Goal: Transaction & Acquisition: Purchase product/service

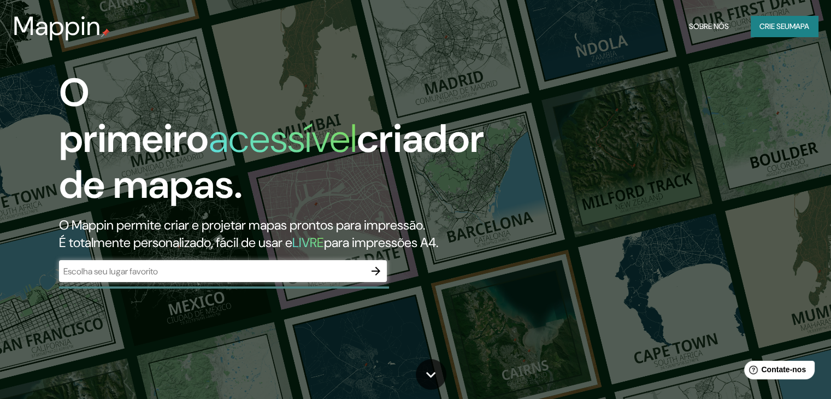
click at [224, 278] on div "​" at bounding box center [223, 271] width 328 height 22
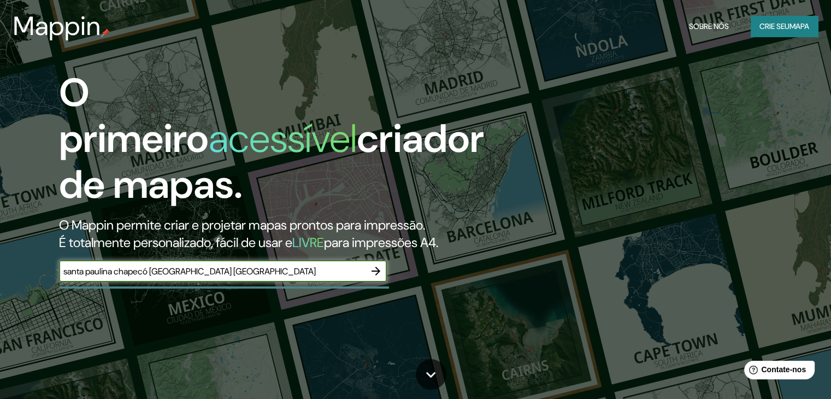
type input "santa paulina chapecó santa catarina brasil"
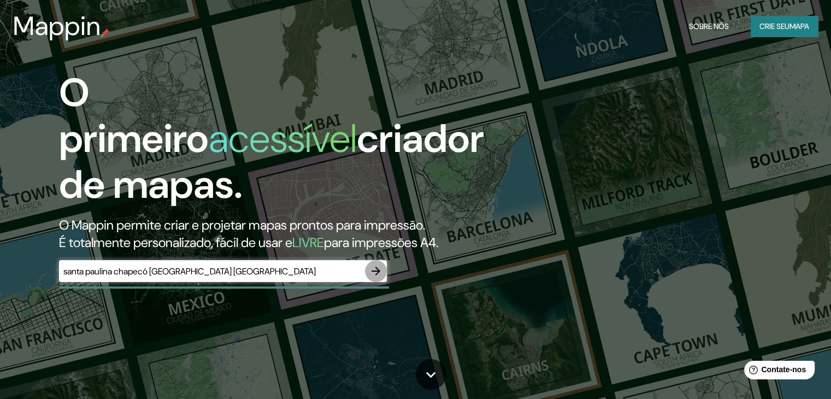
click at [376, 270] on icon "button" at bounding box center [375, 270] width 13 height 13
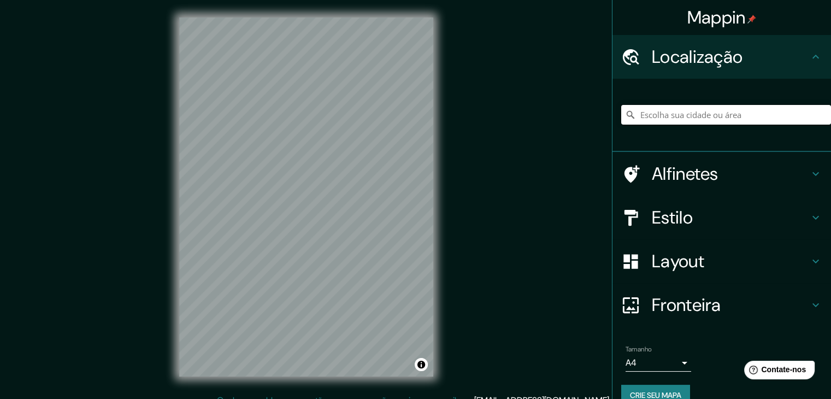
click at [714, 116] on input "Escolha sua cidade ou área" at bounding box center [726, 115] width 210 height 20
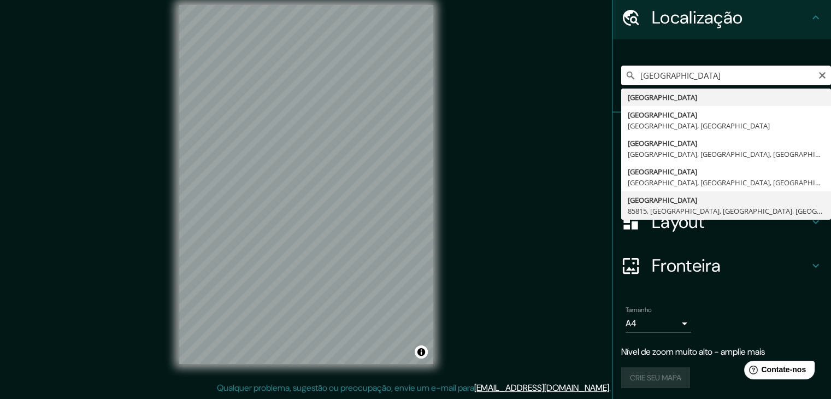
scroll to position [41, 0]
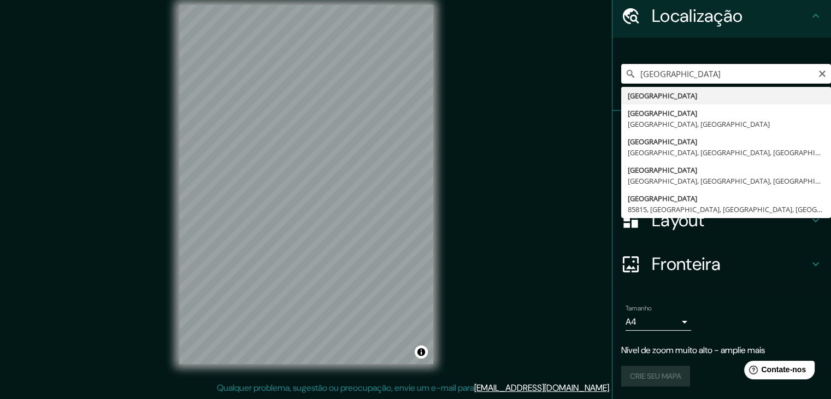
click at [684, 75] on input "Brasil" at bounding box center [726, 74] width 210 height 20
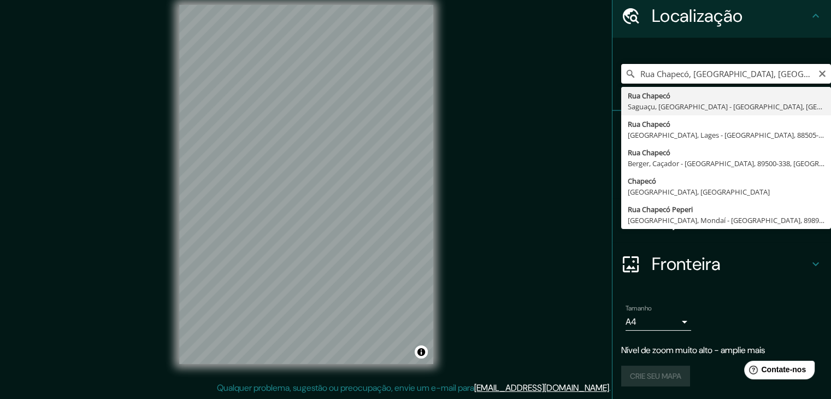
scroll to position [19, 0]
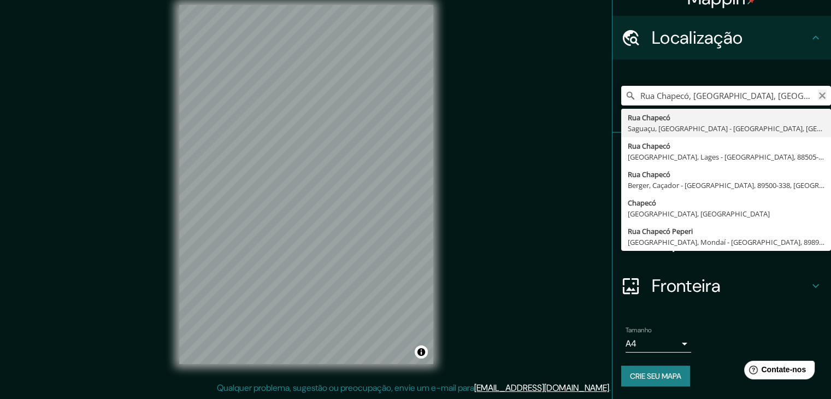
type input "Rua Chapecó, Saguaçu, Joinville - Santa Catarina, Brasil"
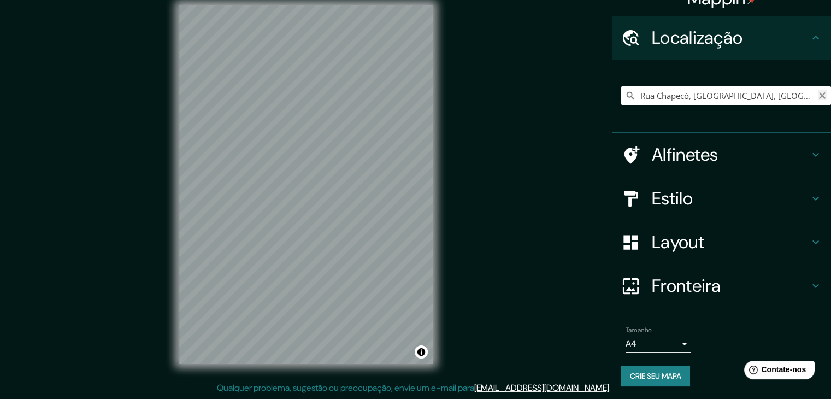
click at [819, 95] on icon "Claro" at bounding box center [822, 95] width 7 height 7
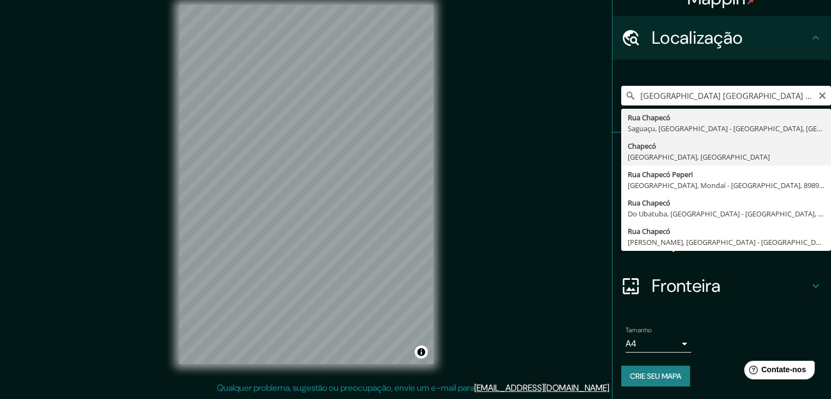
type input "Chapecó, Santa Catarina, Brasil"
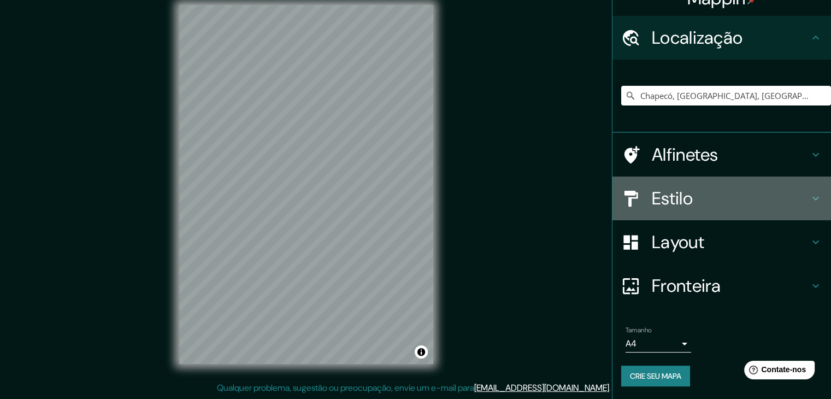
click at [668, 194] on font "Estilo" at bounding box center [672, 198] width 41 height 23
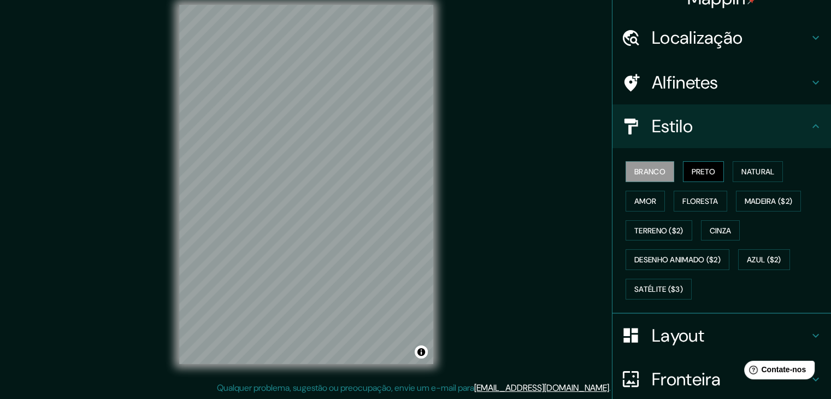
click at [701, 171] on font "Preto" at bounding box center [703, 172] width 24 height 10
click at [422, 351] on button "Alternar atribuição" at bounding box center [420, 351] width 13 height 13
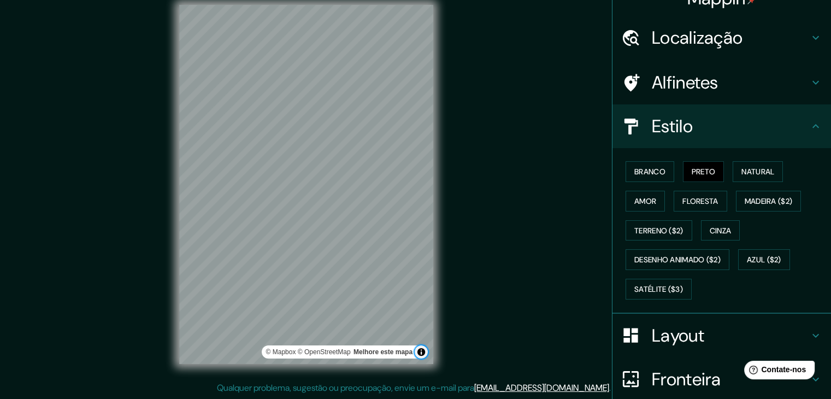
click at [422, 351] on button "Alternar atribuição" at bounding box center [420, 351] width 13 height 13
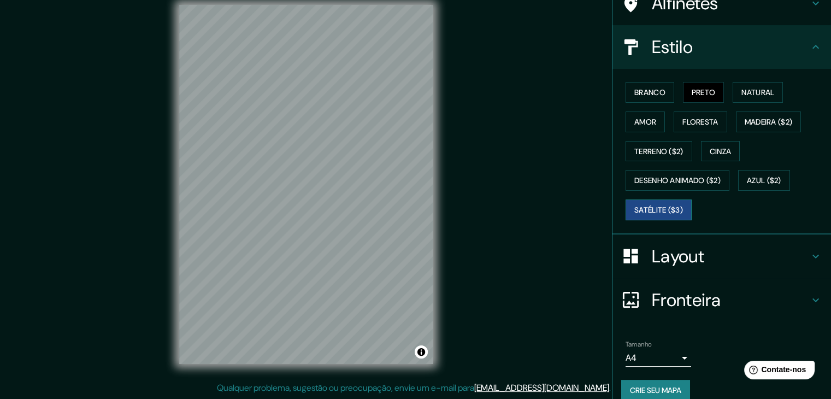
scroll to position [110, 0]
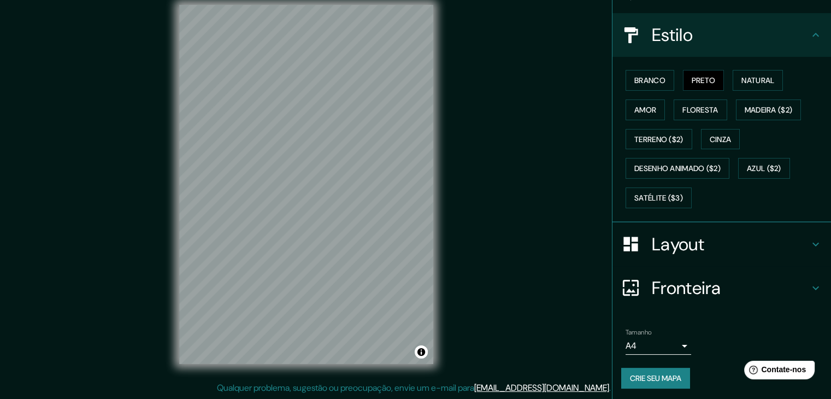
click at [644, 335] on body "Mappin Localização Chapecó, Santa Catarina, Brasil Alfinetes Estilo Branco Pret…" at bounding box center [415, 186] width 831 height 399
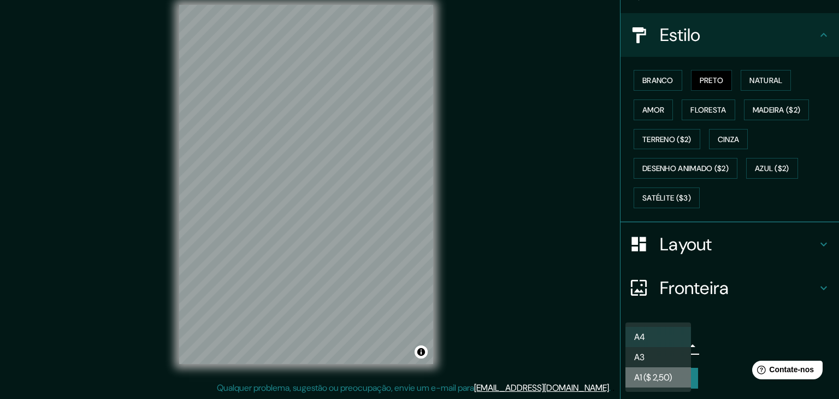
click at [662, 374] on font "A1 ($ 2,50)" at bounding box center [653, 376] width 38 height 11
click at [647, 338] on body "Mappin Localização Chapecó, Santa Catarina, Brasil Alfinetes Estilo Branco Pret…" at bounding box center [419, 186] width 839 height 399
click at [657, 350] on li "A3" at bounding box center [658, 357] width 66 height 20
type input "a4"
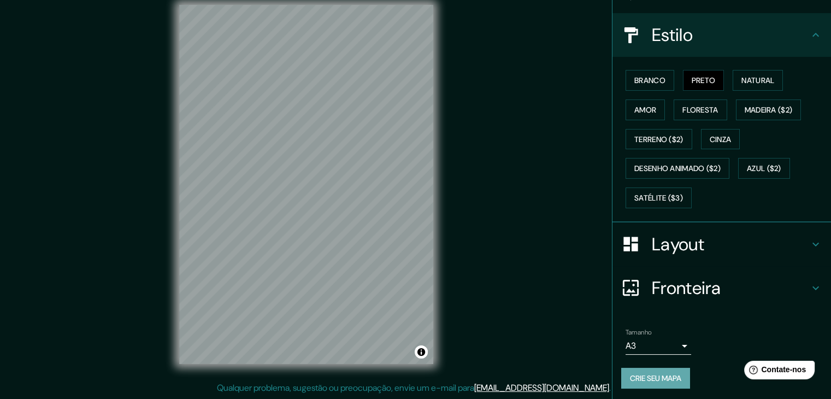
click at [662, 373] on font "Crie seu mapa" at bounding box center [655, 378] width 51 height 10
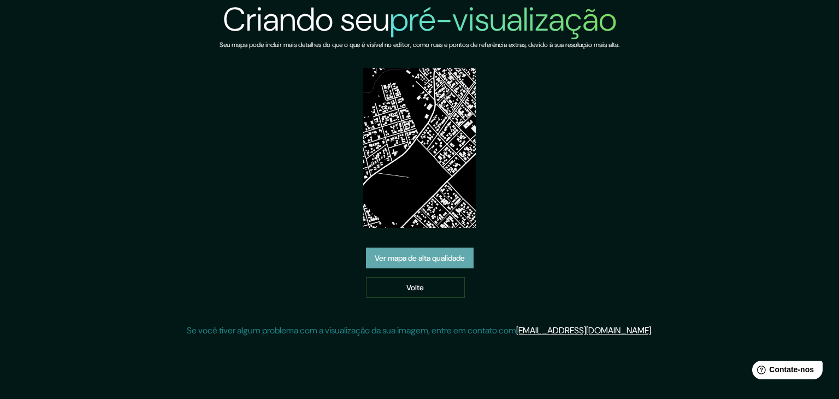
click at [454, 256] on font "Ver mapa de alta qualidade" at bounding box center [420, 258] width 90 height 10
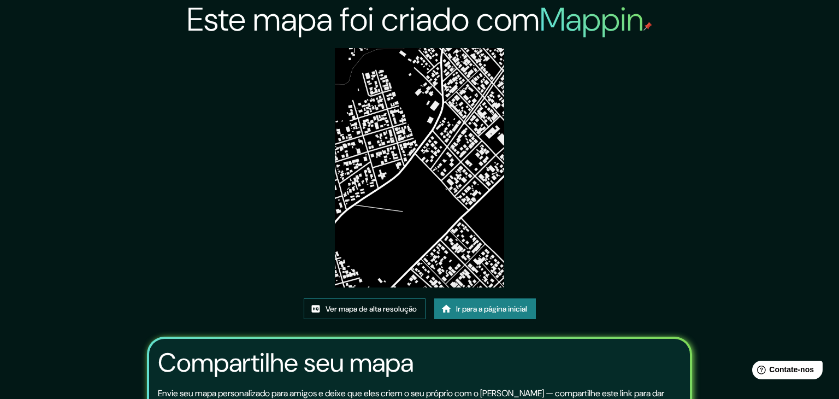
click at [410, 304] on font "Ver mapa de alta resolução" at bounding box center [370, 309] width 91 height 10
